Goal: Information Seeking & Learning: Learn about a topic

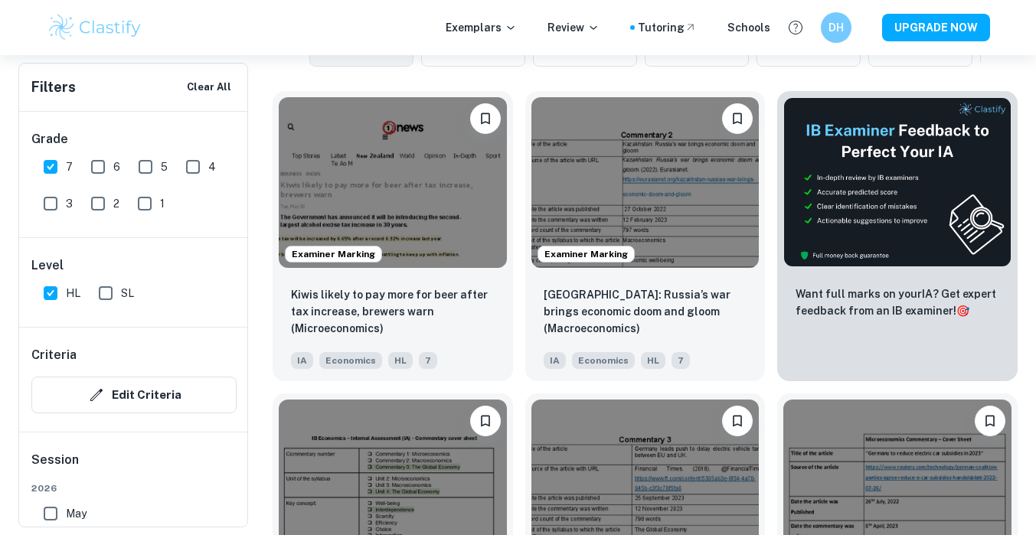
scroll to position [488, 0]
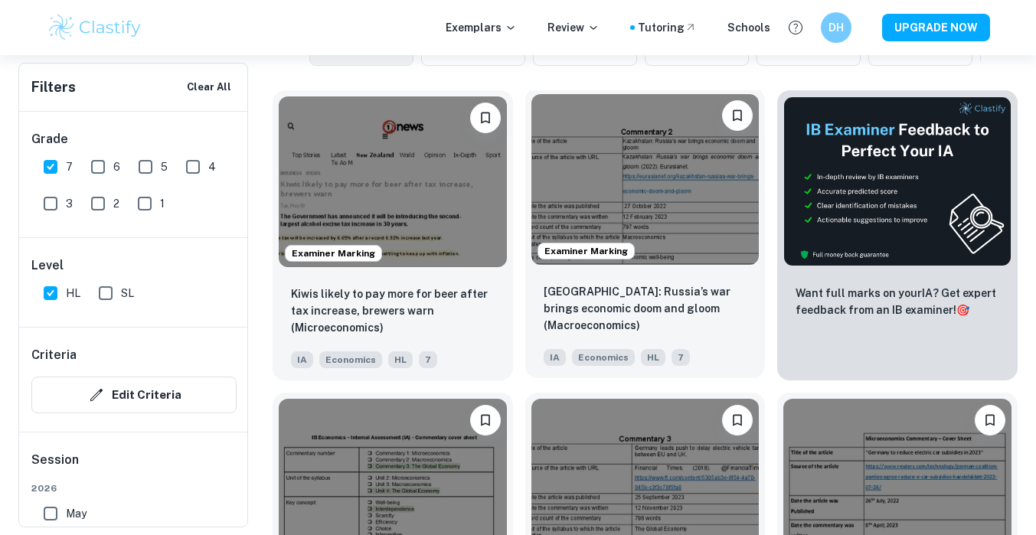
click at [620, 217] on img at bounding box center [645, 179] width 228 height 171
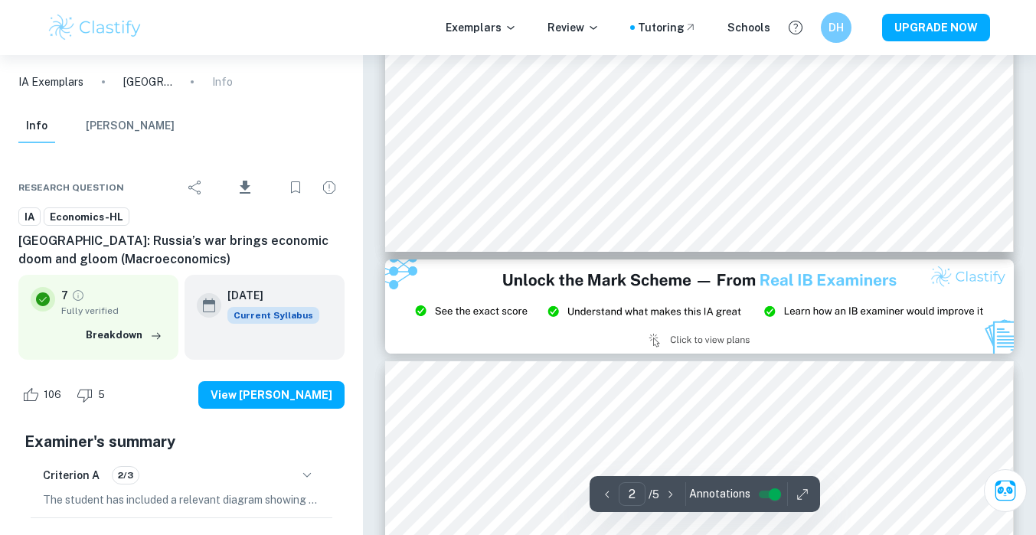
scroll to position [1558, 0]
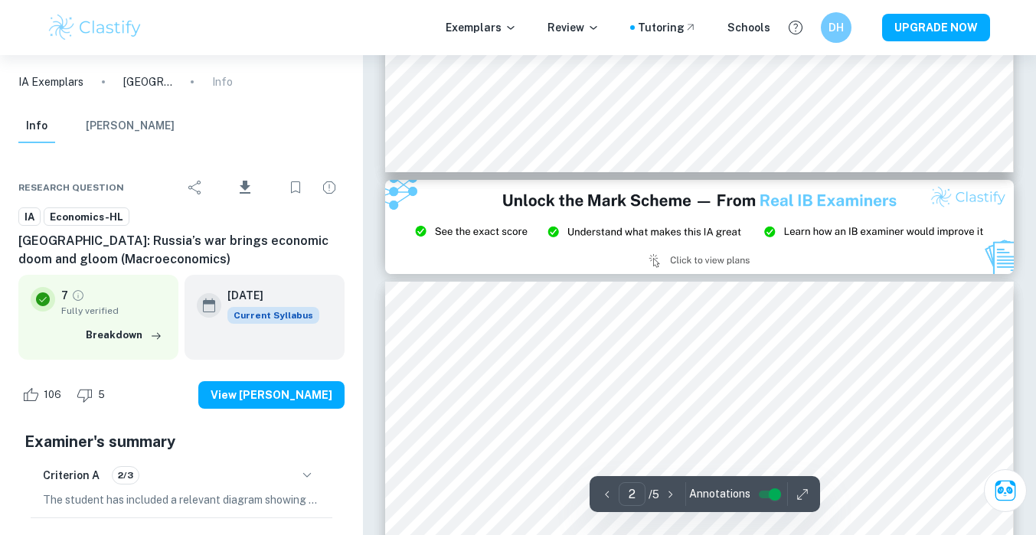
type input "3"
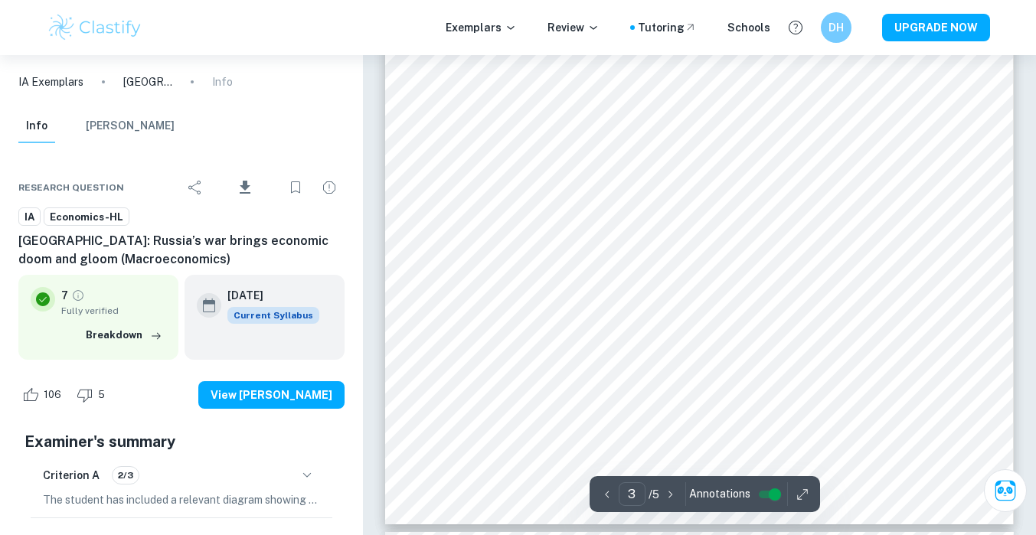
scroll to position [2204, 0]
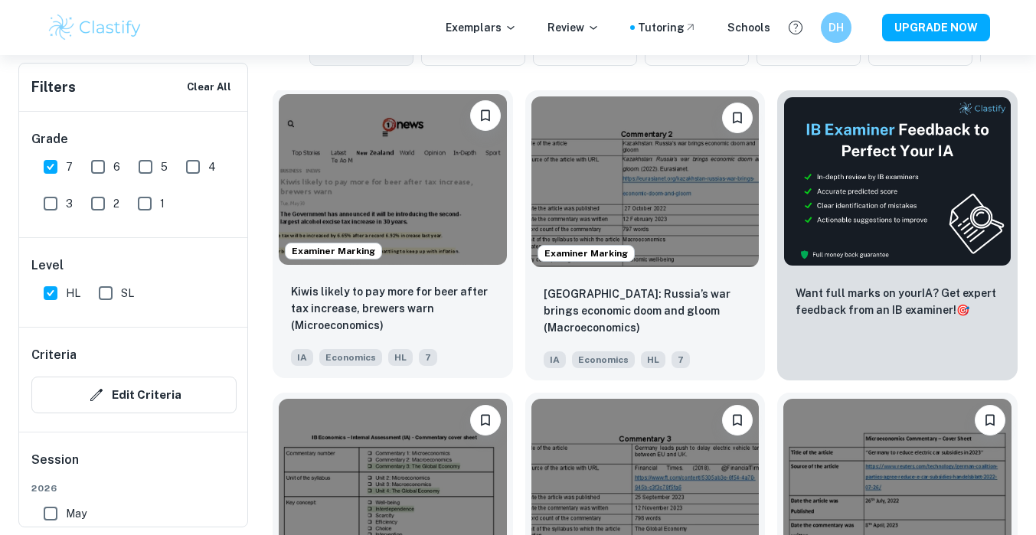
scroll to position [682, 0]
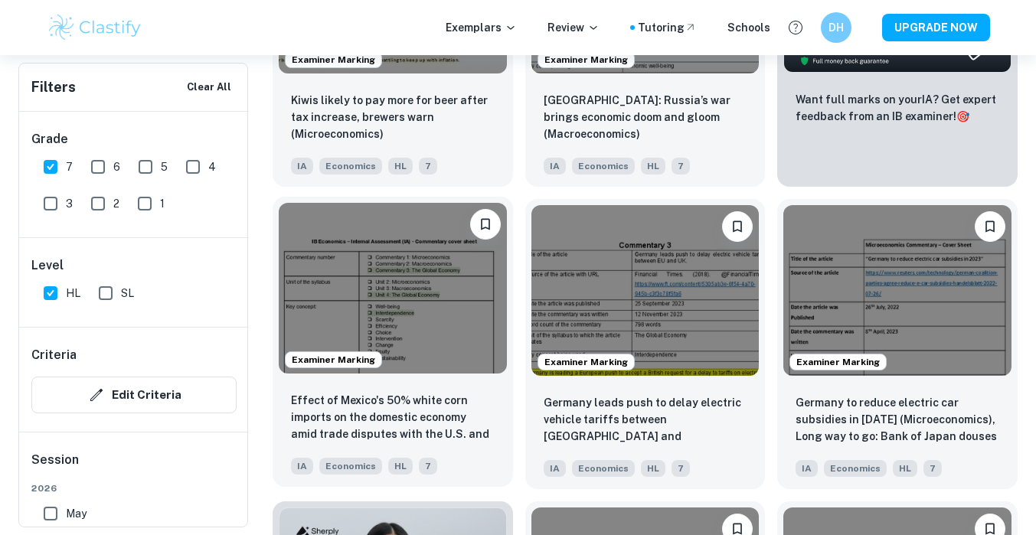
click at [379, 315] on img at bounding box center [393, 288] width 228 height 171
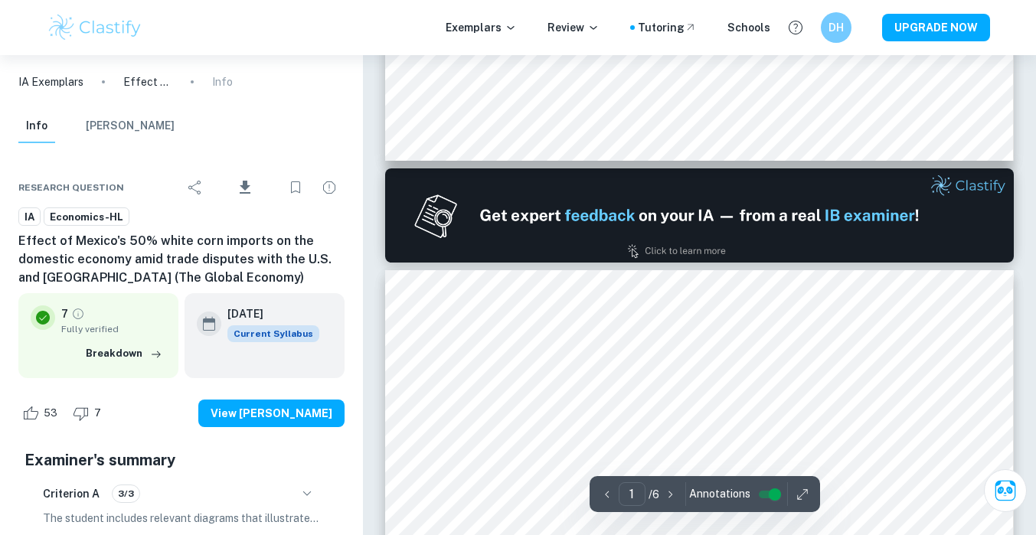
type input "2"
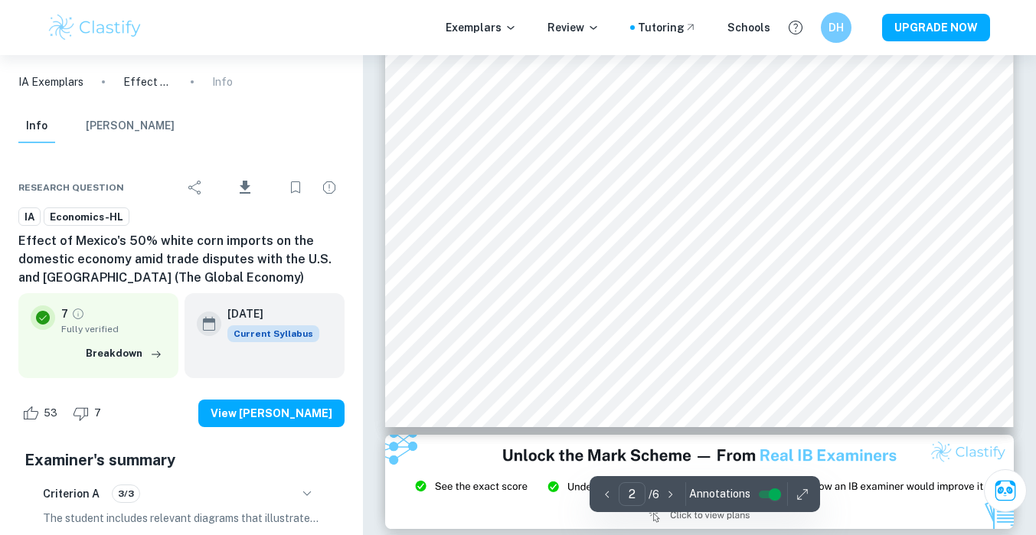
scroll to position [1379, 0]
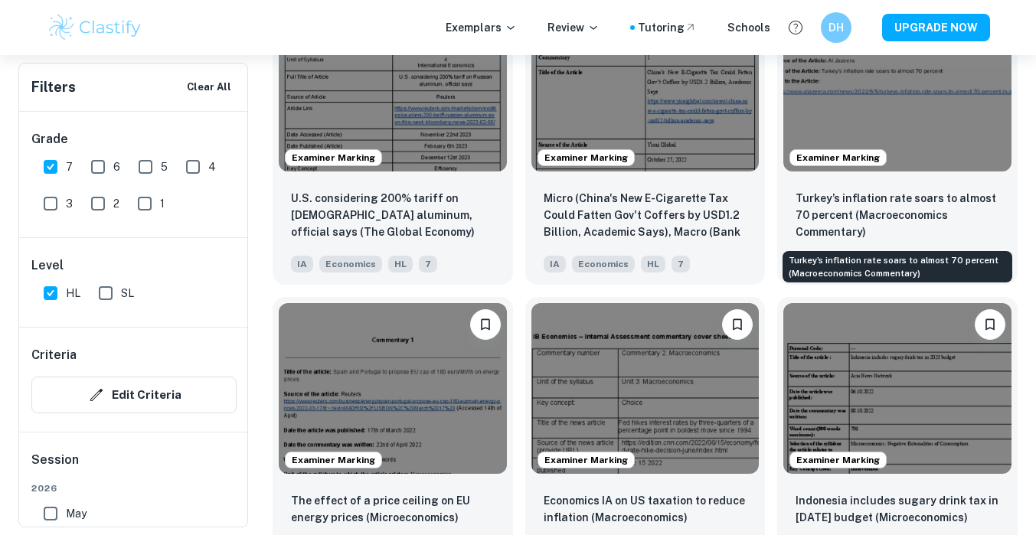
scroll to position [1798, 0]
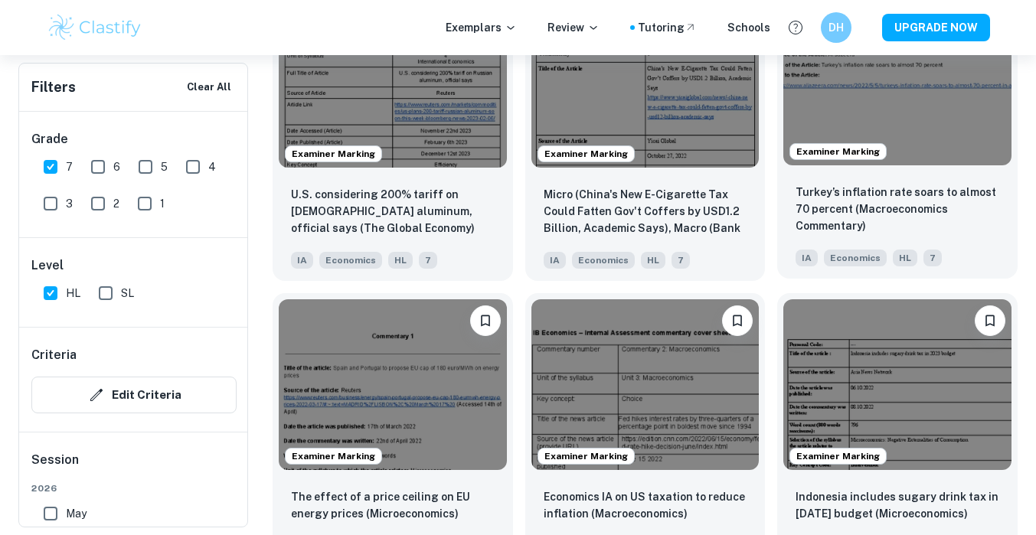
click at [945, 129] on img at bounding box center [897, 80] width 228 height 171
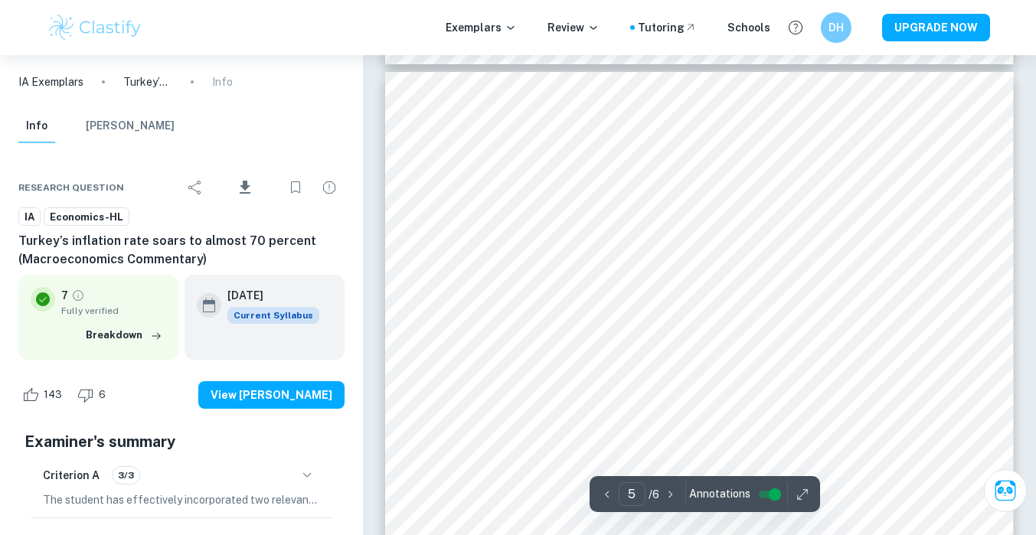
scroll to position [3782, 0]
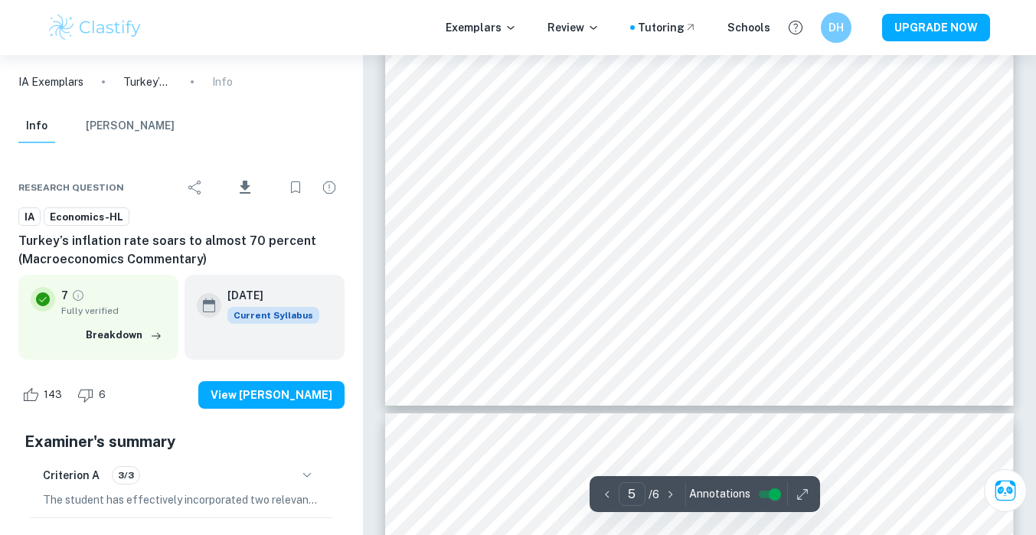
type input "6"
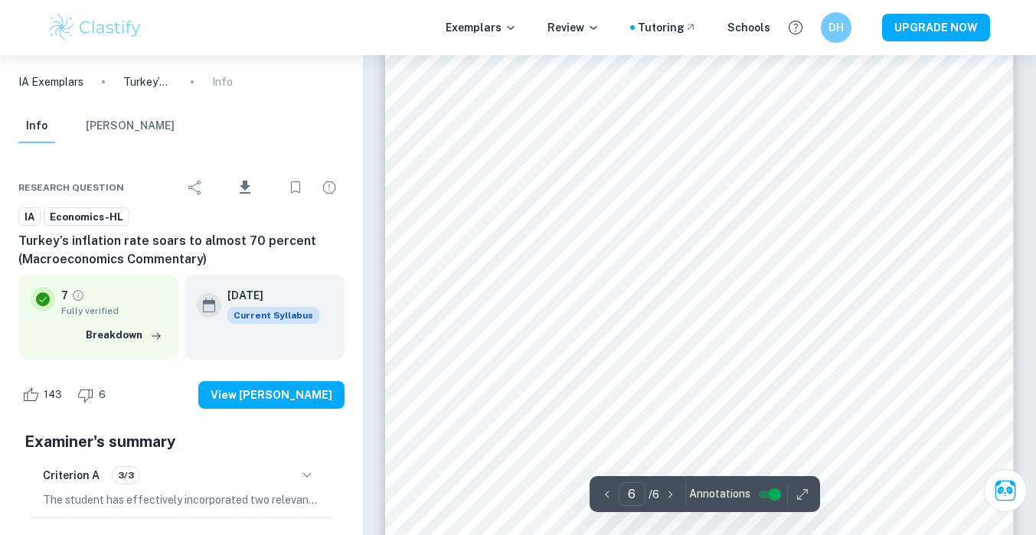
scroll to position [5115, 0]
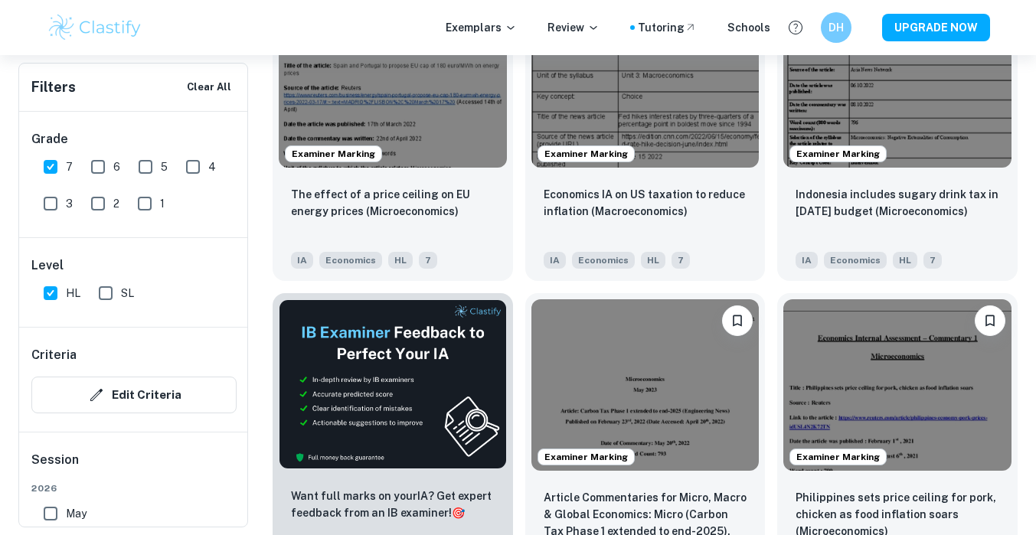
scroll to position [2102, 0]
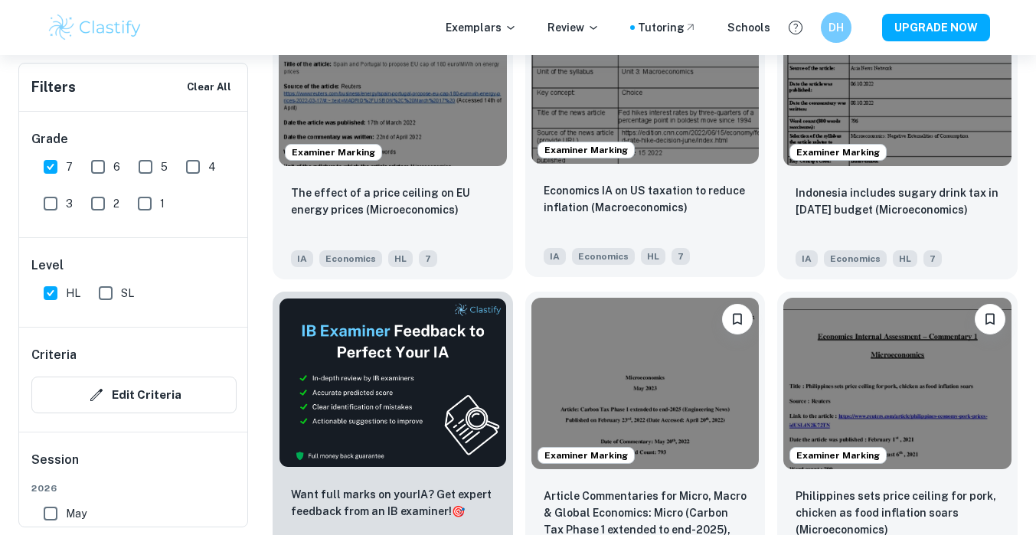
click at [647, 139] on img at bounding box center [645, 78] width 228 height 171
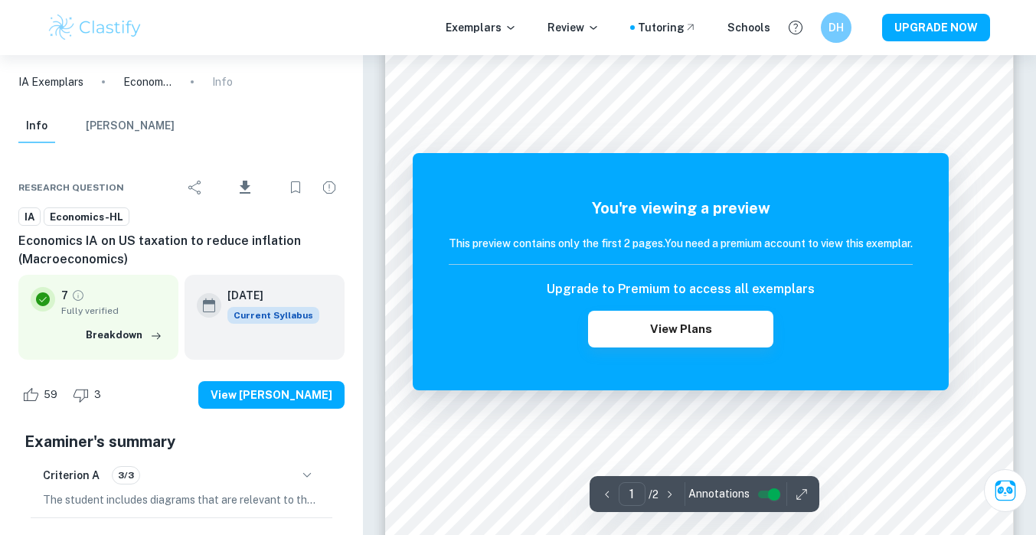
scroll to position [332, 0]
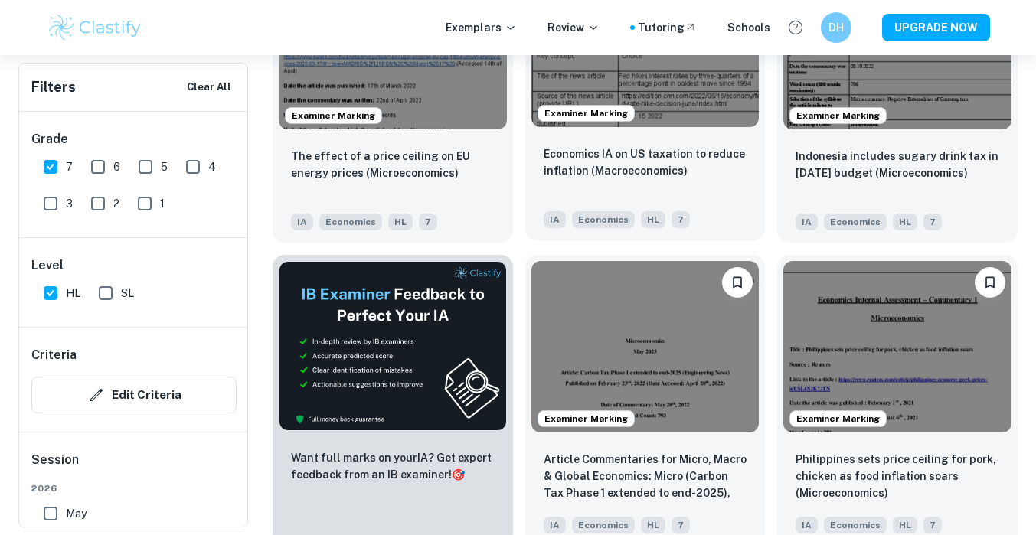
scroll to position [2139, 0]
click at [710, 341] on img at bounding box center [645, 345] width 228 height 171
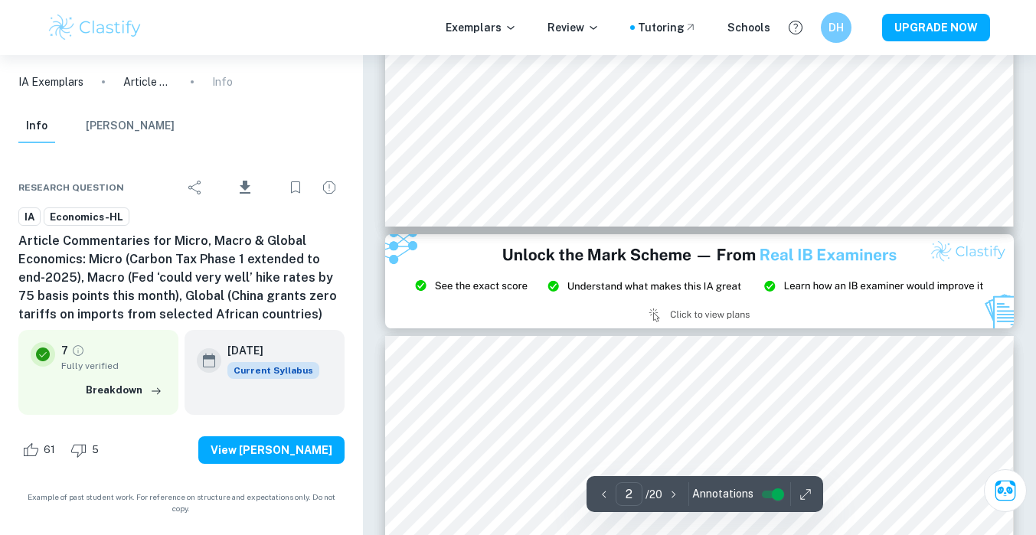
type input "3"
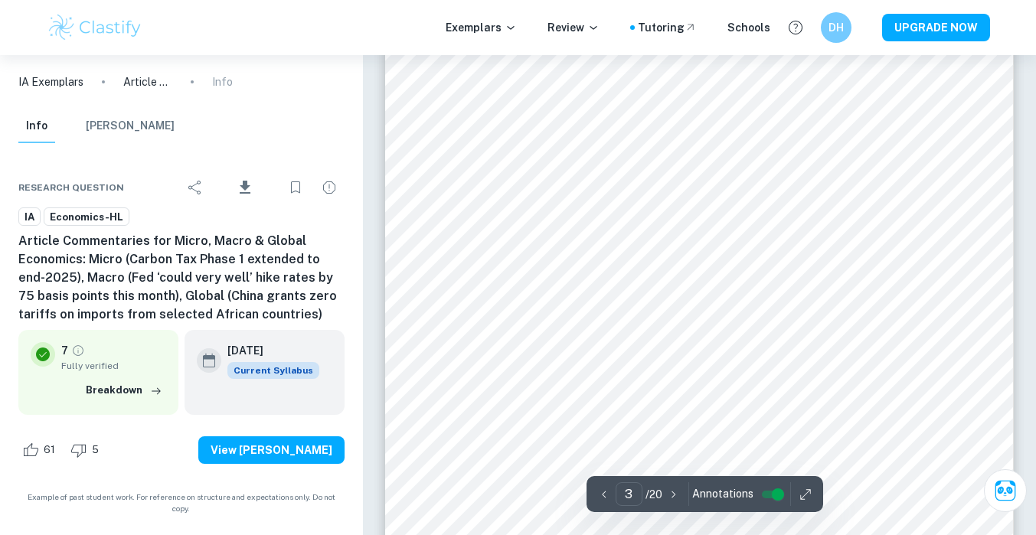
scroll to position [2107, 0]
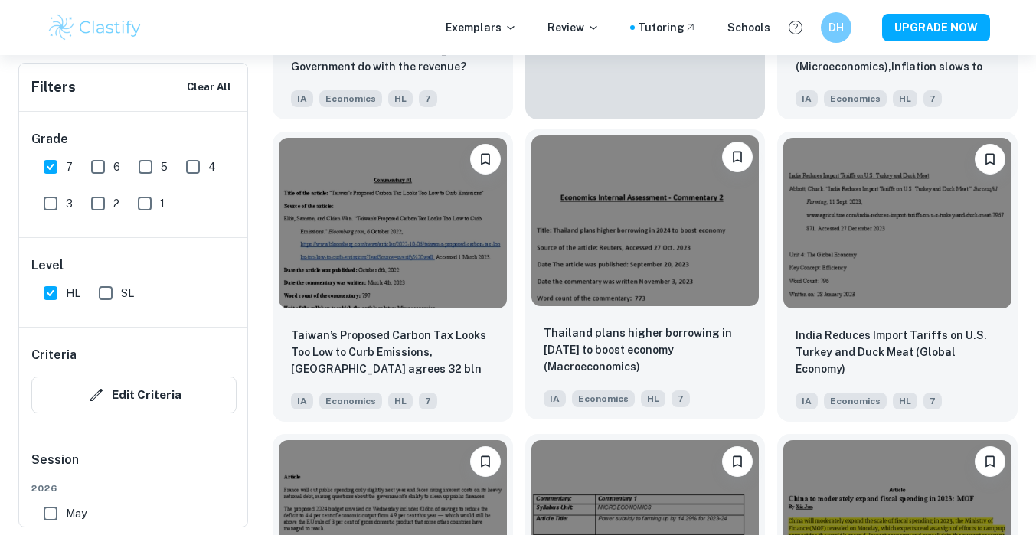
scroll to position [2932, 0]
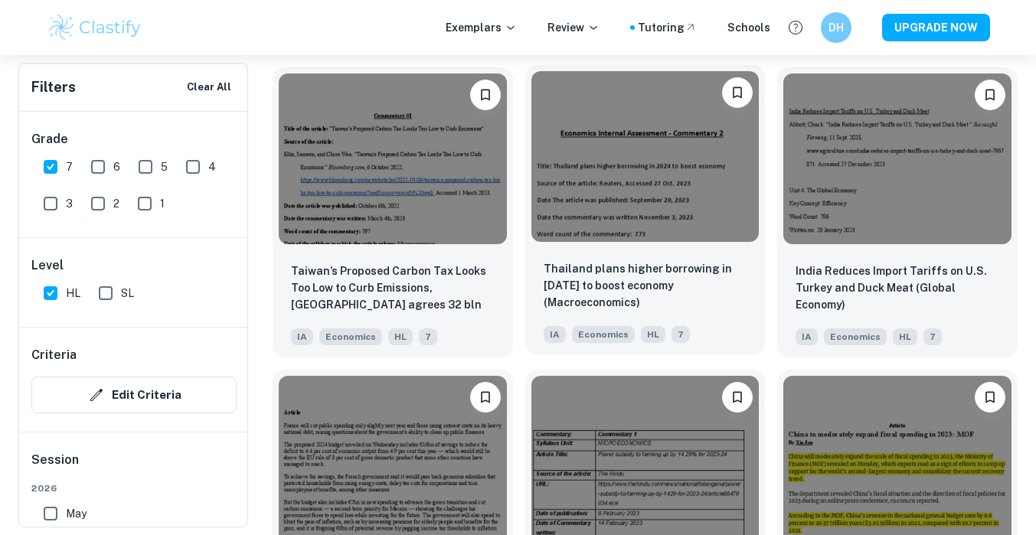
click at [607, 190] on img at bounding box center [645, 156] width 228 height 171
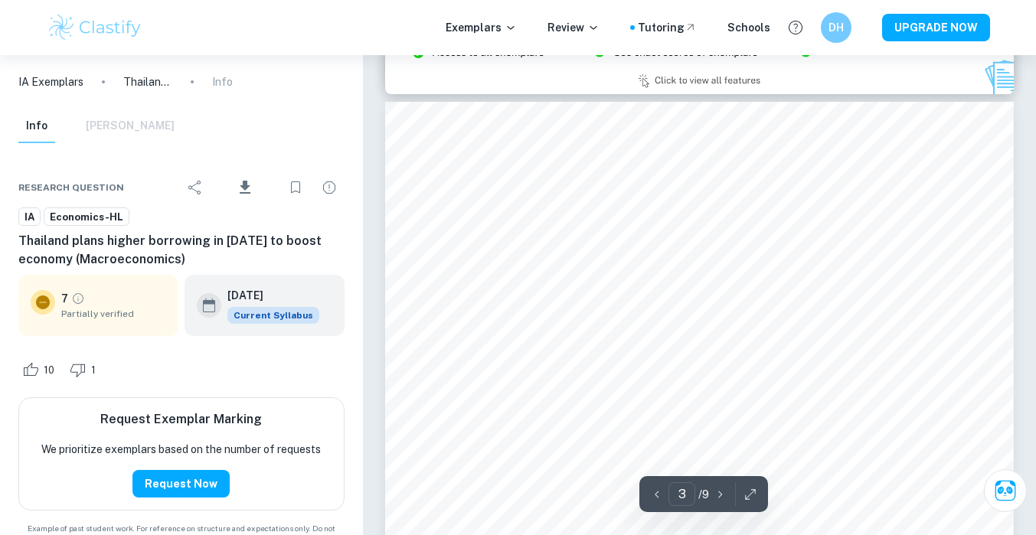
scroll to position [1967, 0]
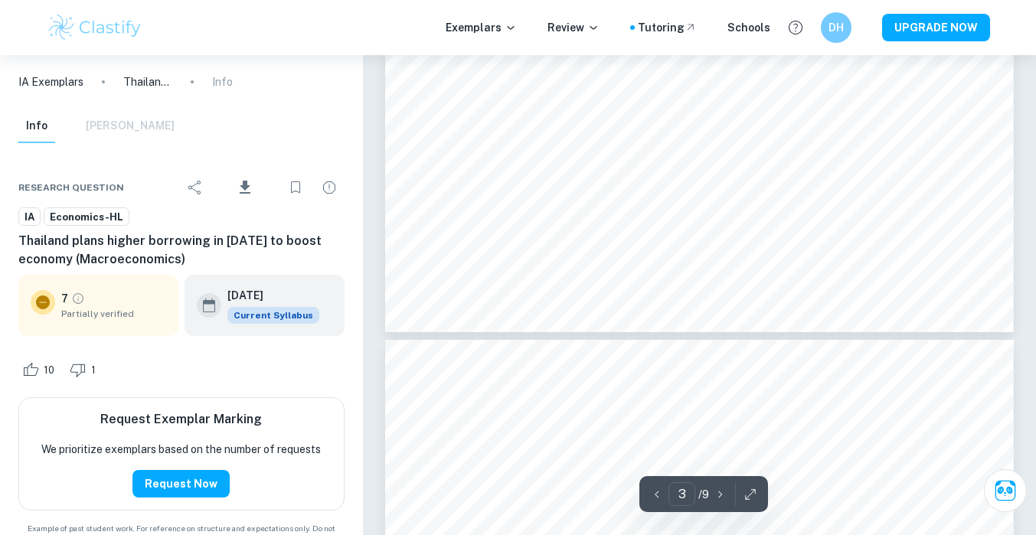
type input "4"
